Goal: Task Accomplishment & Management: Complete application form

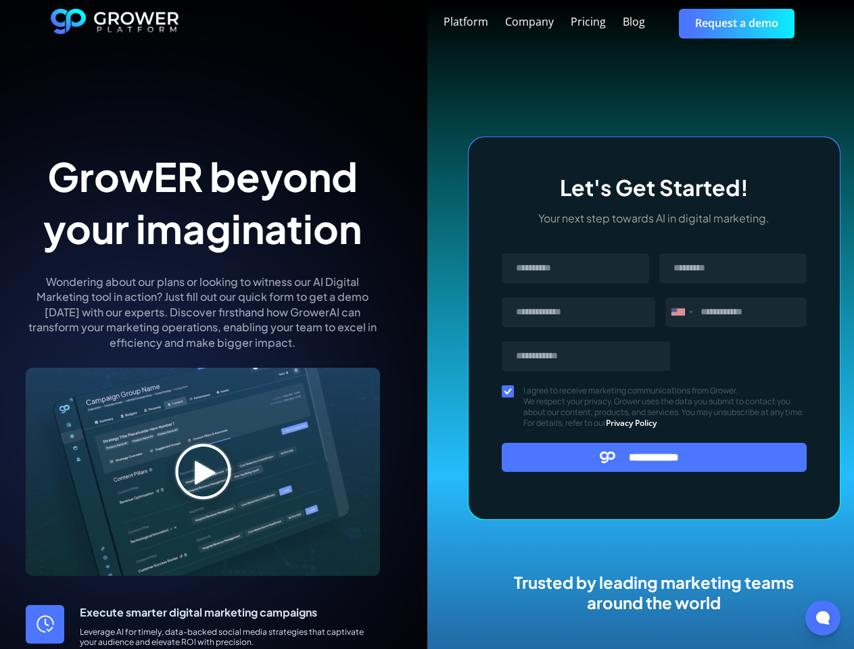
click at [491, 23] on div "Platform Company Pricing Blog Request a demo" at bounding box center [491, 23] width 625 height 29
click at [681, 312] on div "Message" at bounding box center [678, 311] width 14 height 7
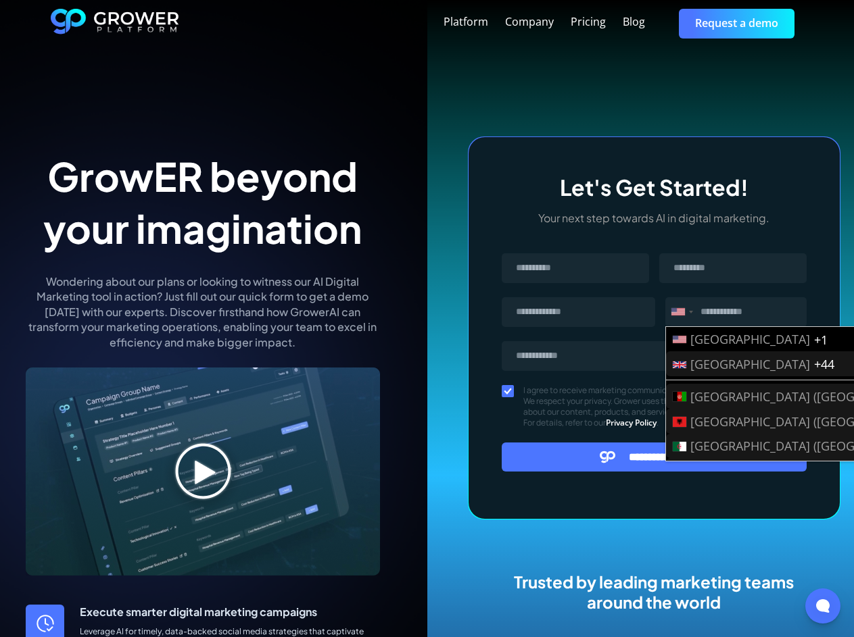
click at [654, 457] on input "**********" at bounding box center [655, 457] width 306 height 29
